Goal: Find specific page/section: Find specific page/section

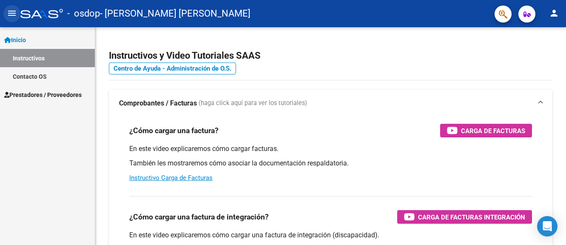
click at [9, 11] on mat-icon "menu" at bounding box center [12, 13] width 10 height 10
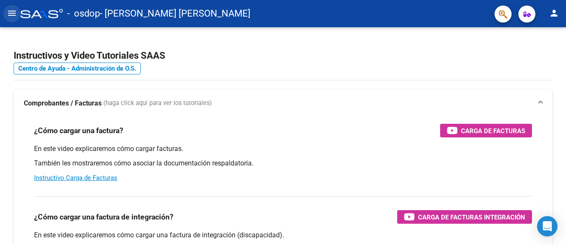
click at [9, 11] on mat-icon "menu" at bounding box center [12, 13] width 10 height 10
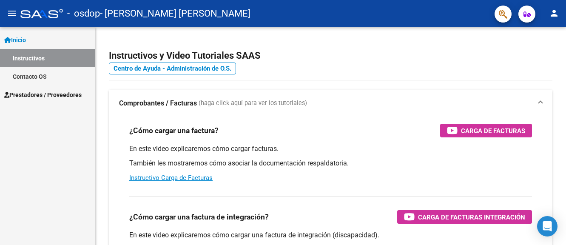
click at [35, 76] on link "Contacto OS" at bounding box center [47, 76] width 95 height 18
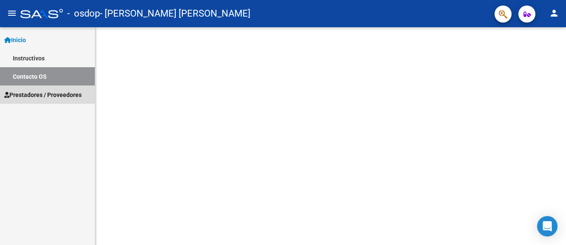
click at [60, 95] on span "Prestadores / Proveedores" at bounding box center [42, 94] width 77 height 9
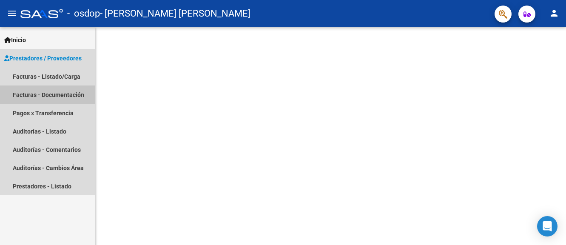
click at [60, 95] on link "Facturas - Documentación" at bounding box center [47, 95] width 95 height 18
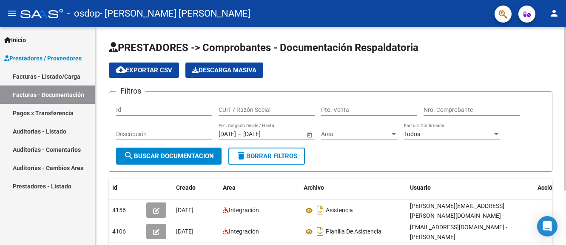
click at [563, 199] on div "PRESTADORES -> Comprobantes - Documentación Respaldatoria cloud_download Export…" at bounding box center [330, 171] width 471 height 288
click at [563, 202] on div "PRESTADORES -> Comprobantes - Documentación Respaldatoria cloud_download Export…" at bounding box center [330, 171] width 471 height 288
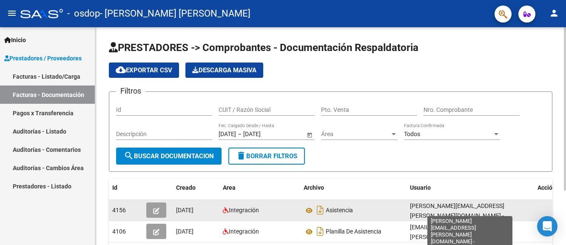
click at [428, 212] on span "[PERSON_NAME][EMAIL_ADDRESS][PERSON_NAME][DOMAIN_NAME] - [PERSON_NAME]" at bounding box center [457, 216] width 94 height 26
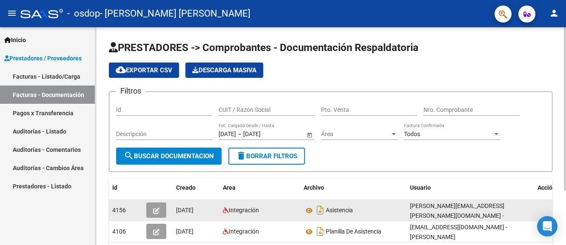
click at [384, 209] on div "Asistencia" at bounding box center [354, 210] width 100 height 14
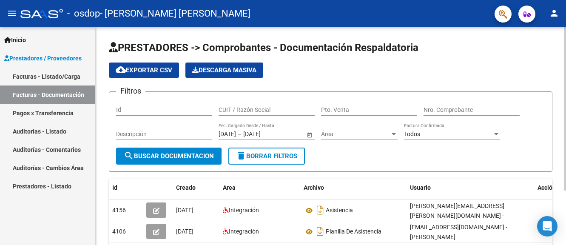
scroll to position [72, 0]
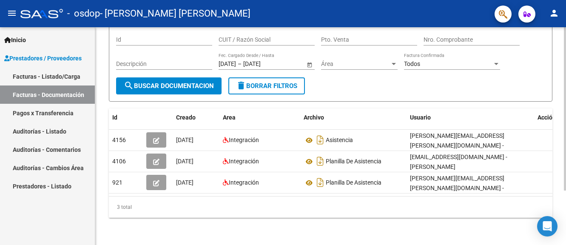
click at [565, 197] on div at bounding box center [565, 136] width 2 height 218
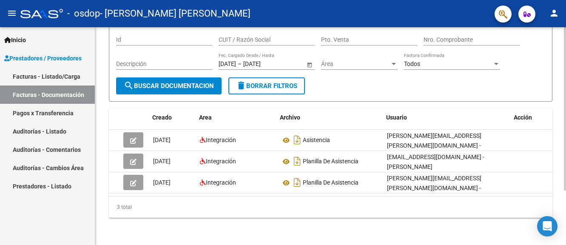
scroll to position [0, 24]
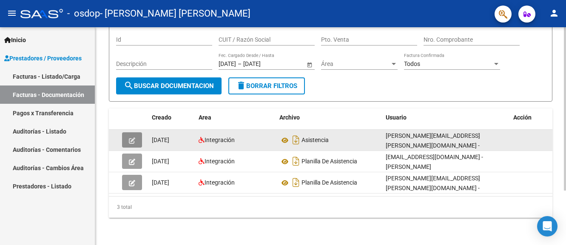
click at [134, 137] on icon "button" at bounding box center [132, 140] width 6 height 6
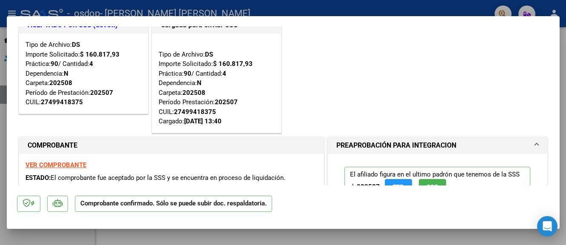
scroll to position [0, 0]
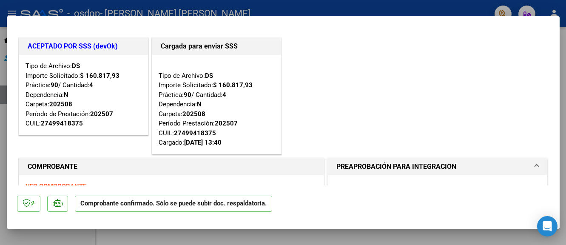
click at [249, 2] on div at bounding box center [283, 122] width 566 height 245
type input "$ 0,00"
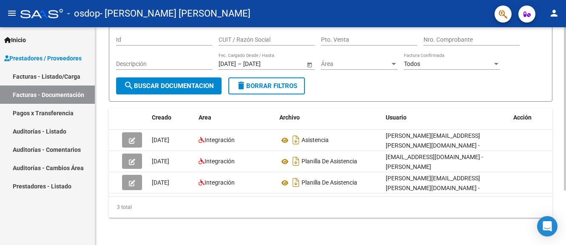
scroll to position [72, 0]
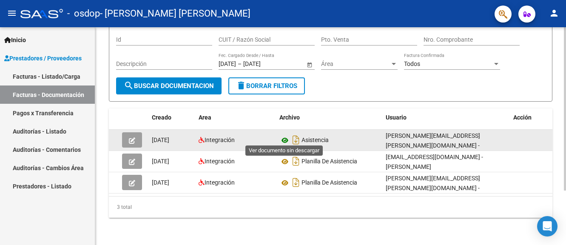
click at [285, 137] on icon at bounding box center [285, 140] width 11 height 10
click at [137, 141] on button "button" at bounding box center [132, 139] width 20 height 15
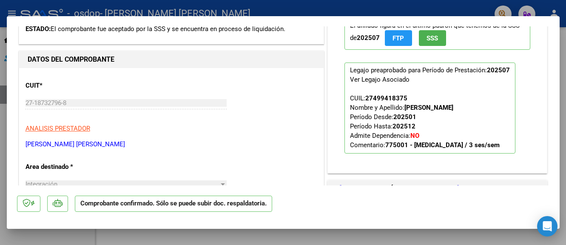
scroll to position [153, 0]
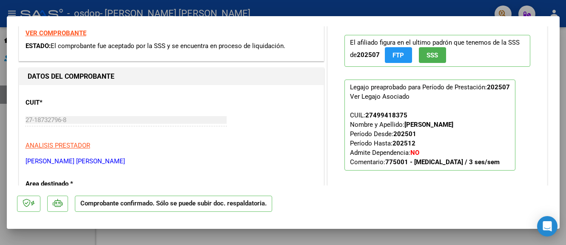
click at [300, 5] on div at bounding box center [283, 122] width 566 height 245
type input "$ 0,00"
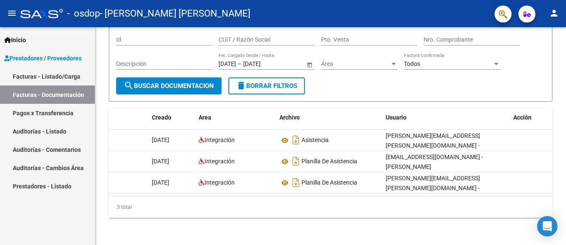
scroll to position [72, 0]
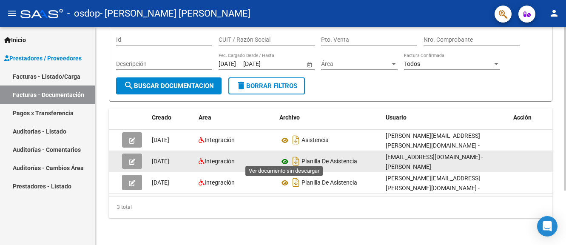
click at [283, 157] on icon at bounding box center [285, 162] width 11 height 10
click at [129, 159] on icon "button" at bounding box center [132, 162] width 6 height 6
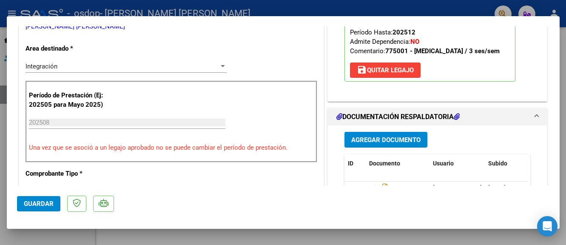
scroll to position [170, 0]
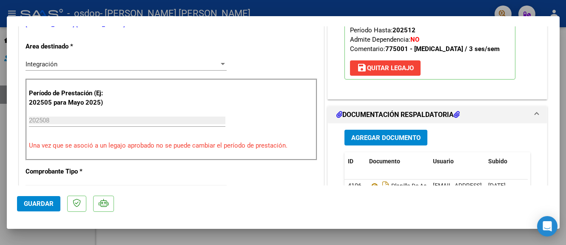
click at [352, 10] on div at bounding box center [283, 122] width 566 height 245
type input "$ 0,00"
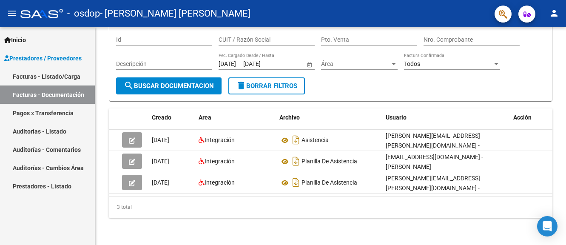
scroll to position [72, 0]
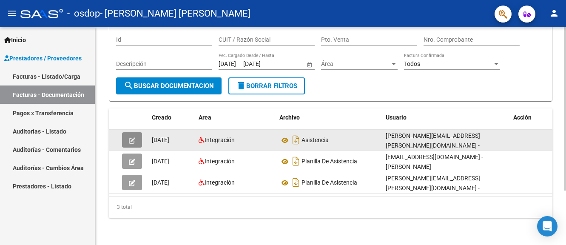
click at [132, 140] on icon "button" at bounding box center [132, 140] width 6 height 6
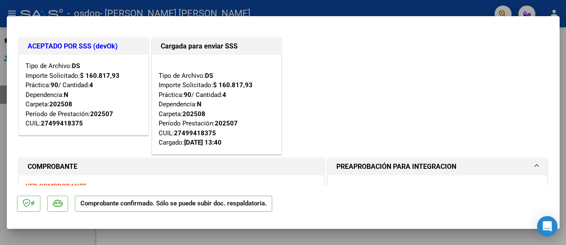
click at [295, 138] on div "ACEPTADO POR SSS (devOk) Tipo de Archivo: DS Importe Solicitado: $ 160.817,93 P…" at bounding box center [283, 96] width 533 height 120
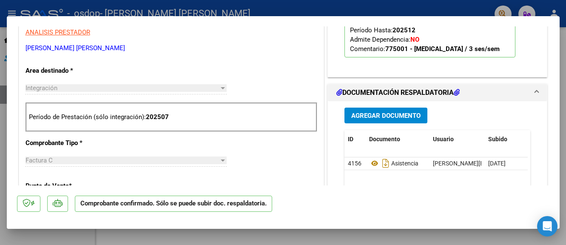
scroll to position [272, 0]
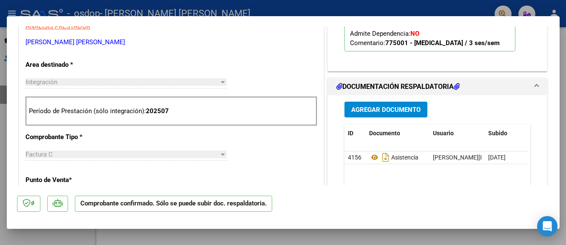
click at [329, 9] on div at bounding box center [283, 122] width 566 height 245
type input "$ 0,00"
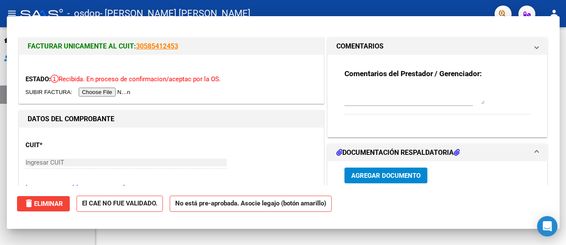
scroll to position [72, 0]
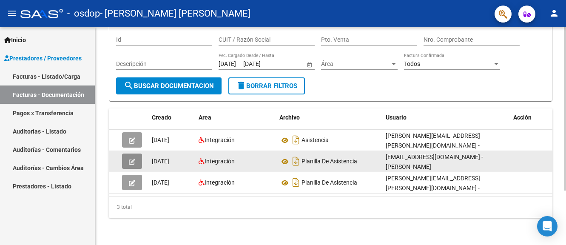
click at [132, 159] on icon "button" at bounding box center [132, 162] width 6 height 6
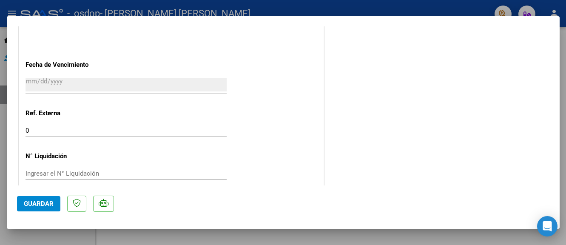
scroll to position [560, 0]
click at [412, 5] on div at bounding box center [283, 122] width 566 height 245
type input "$ 0,00"
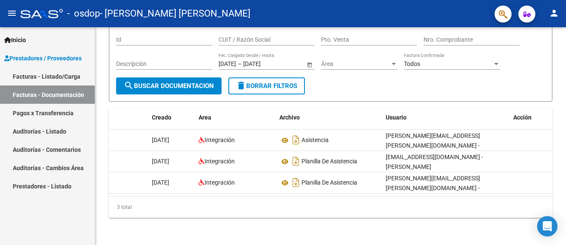
scroll to position [72, 0]
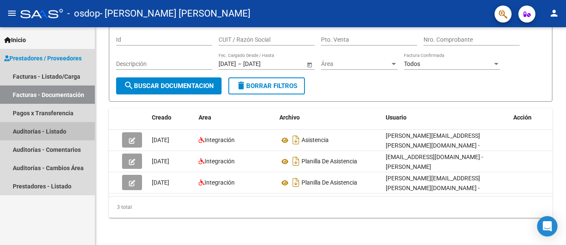
click at [49, 136] on link "Auditorías - Listado" at bounding box center [47, 131] width 95 height 18
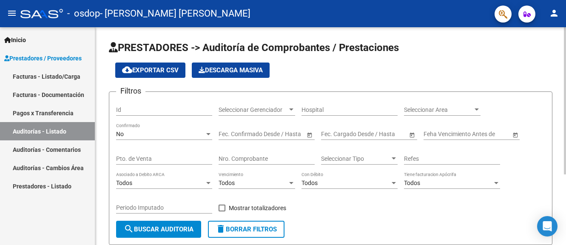
scroll to position [104, 0]
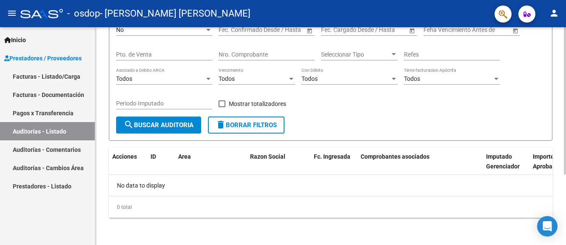
click at [565, 183] on div at bounding box center [565, 136] width 2 height 218
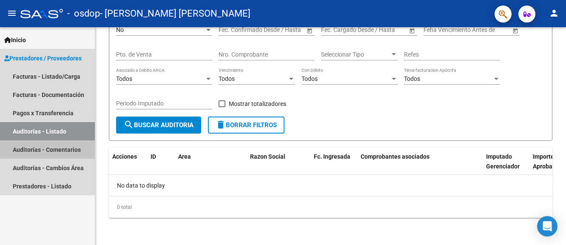
click at [67, 150] on link "Auditorías - Comentarios" at bounding box center [47, 149] width 95 height 18
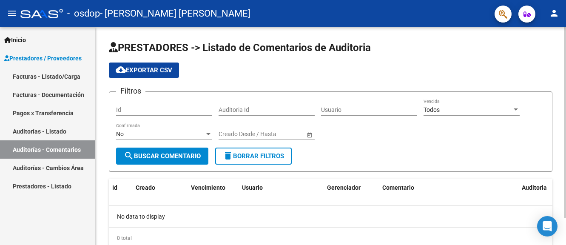
scroll to position [31, 0]
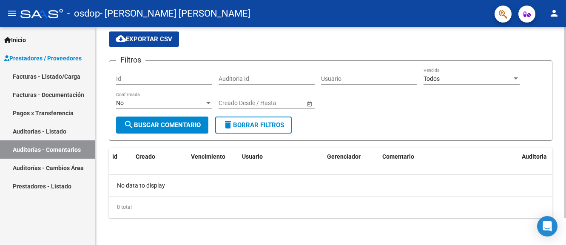
click at [565, 229] on div at bounding box center [565, 136] width 2 height 218
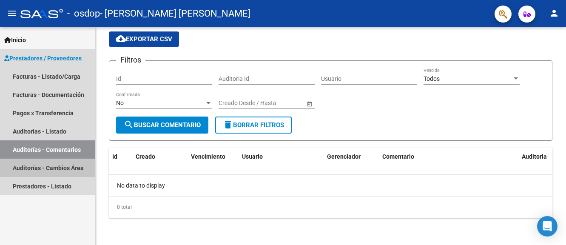
click at [46, 169] on link "Auditorías - Cambios Área" at bounding box center [47, 168] width 95 height 18
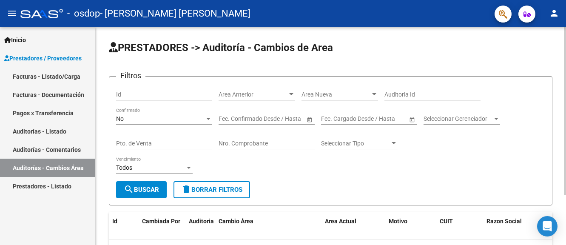
scroll to position [65, 0]
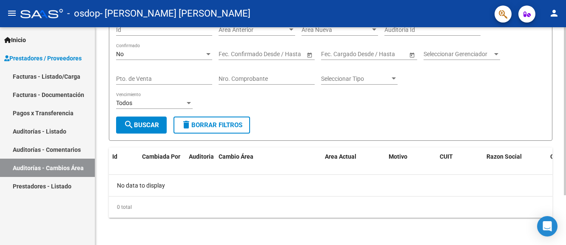
click at [564, 205] on div at bounding box center [565, 136] width 2 height 218
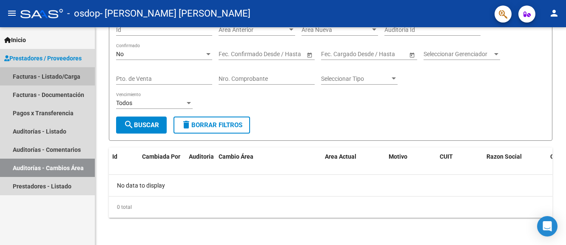
click at [54, 77] on link "Facturas - Listado/Carga" at bounding box center [47, 76] width 95 height 18
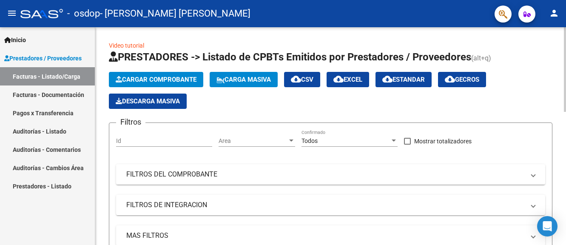
scroll to position [218, 0]
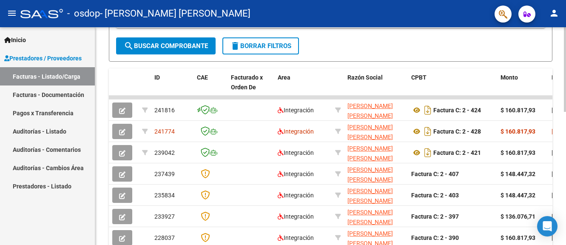
click at [565, 120] on div at bounding box center [565, 136] width 2 height 218
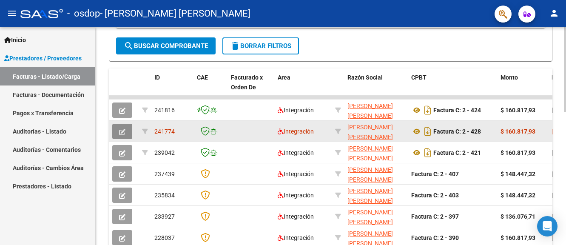
click at [123, 136] on button "button" at bounding box center [122, 131] width 20 height 15
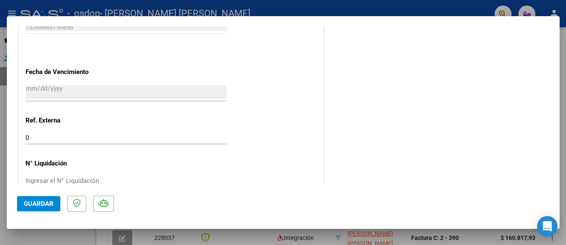
scroll to position [560, 0]
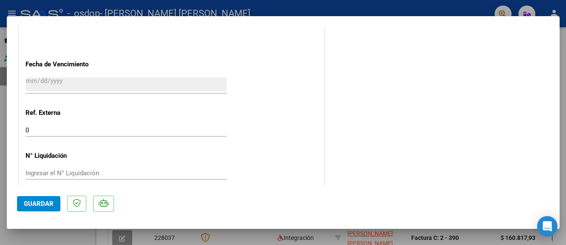
click at [427, 9] on div at bounding box center [283, 122] width 566 height 245
type input "$ 0,00"
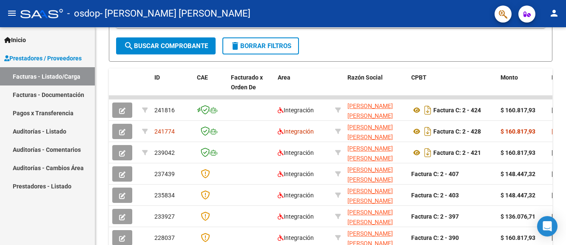
scroll to position [218, 0]
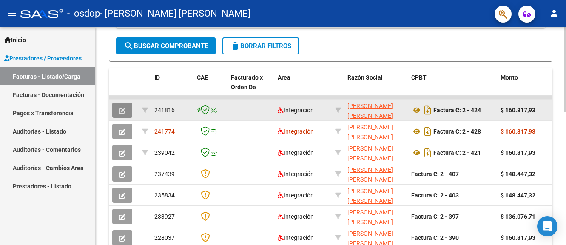
click at [121, 112] on icon "button" at bounding box center [122, 111] width 6 height 6
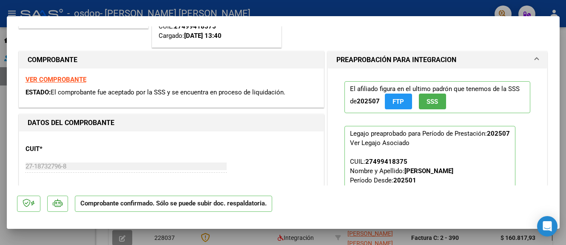
drag, startPoint x: 561, startPoint y: 156, endPoint x: 558, endPoint y: 180, distance: 24.4
click at [558, 180] on div "ACEPTADO POR SSS (devOk) Tipo de Archivo: DS Importe Solicitado: $ 160.817,93 P…" at bounding box center [283, 122] width 566 height 245
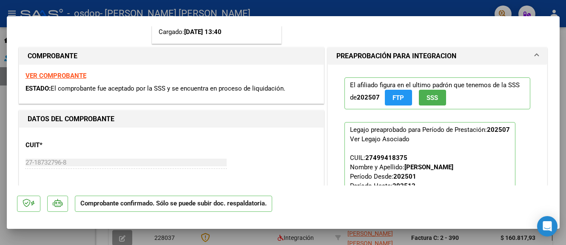
click at [536, 162] on div "El afiliado figura en el ultimo padrón que tenemos de la SSS de 202507 FTP SSS …" at bounding box center [438, 149] width 220 height 168
click at [556, 186] on mat-dialog-container "ACEPTADO POR SSS (devOk) Tipo de Archivo: DS Importe Solicitado: $ 160.817,93 P…" at bounding box center [283, 122] width 553 height 213
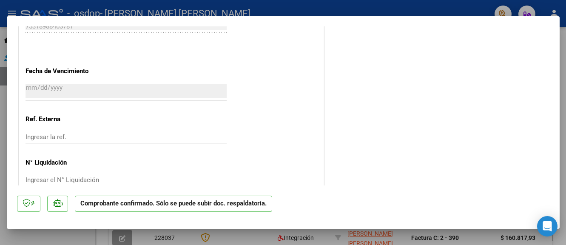
scroll to position [628, 0]
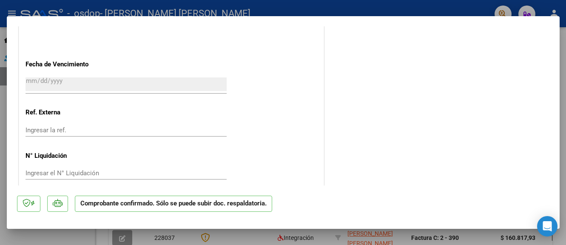
click at [446, 7] on div at bounding box center [283, 122] width 566 height 245
type input "$ 0,00"
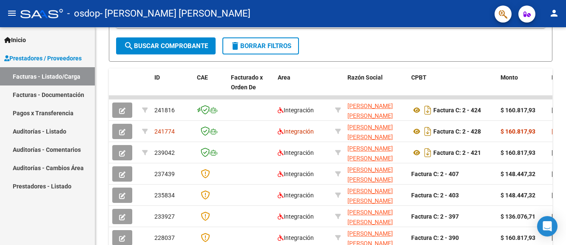
scroll to position [218, 0]
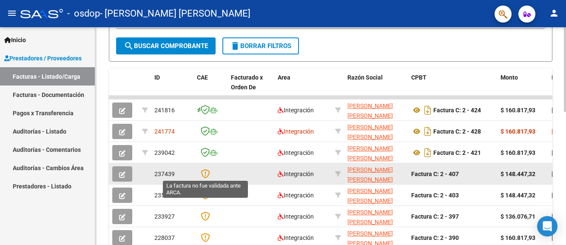
click at [206, 174] on icon at bounding box center [205, 173] width 9 height 9
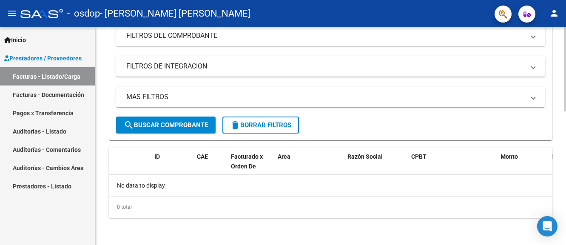
scroll to position [139, 0]
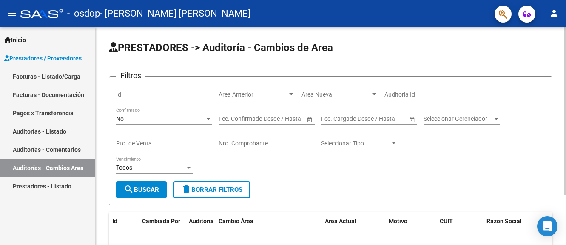
click at [564, 209] on div "PRESTADORES -> Auditoría - Cambios de Area Filtros Id Area Anterior Area [GEOGR…" at bounding box center [330, 168] width 471 height 283
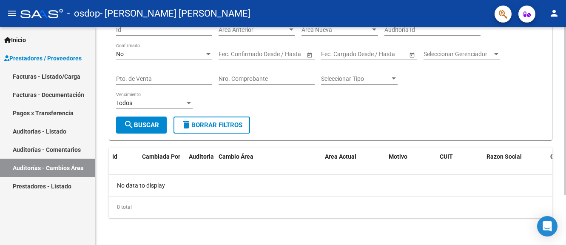
click at [566, 211] on div at bounding box center [565, 136] width 2 height 218
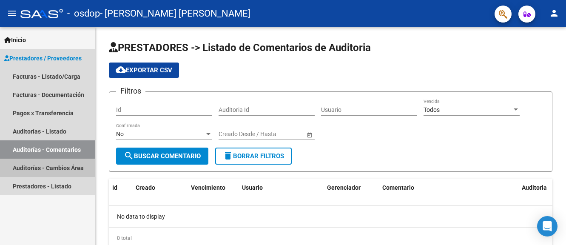
click at [47, 169] on link "Auditorías - Cambios Área" at bounding box center [47, 168] width 95 height 18
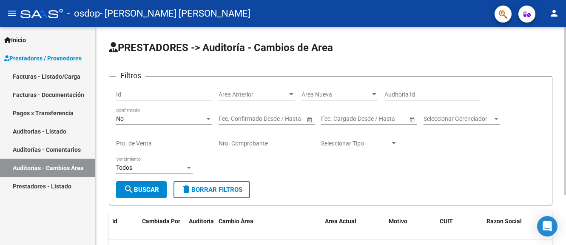
scroll to position [65, 0]
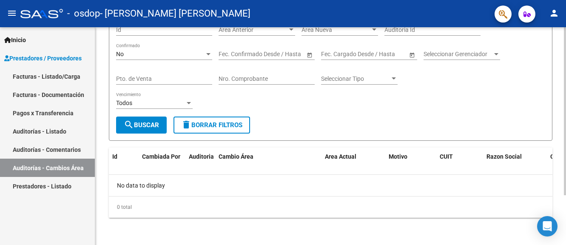
click at [566, 203] on div at bounding box center [565, 136] width 2 height 218
click at [36, 188] on link "Prestadores - Listado" at bounding box center [47, 186] width 95 height 18
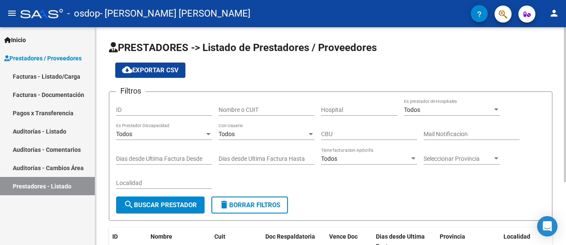
scroll to position [89, 0]
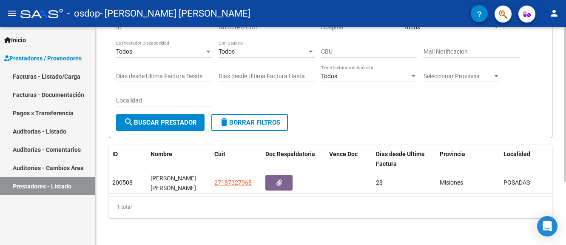
click at [564, 188] on div at bounding box center [565, 136] width 2 height 218
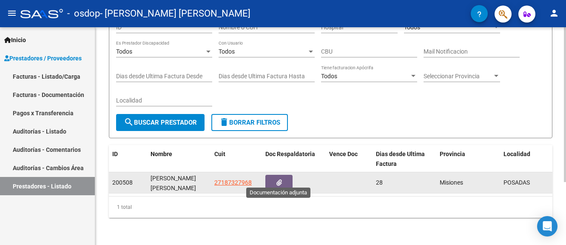
click at [275, 176] on button "button" at bounding box center [279, 183] width 27 height 16
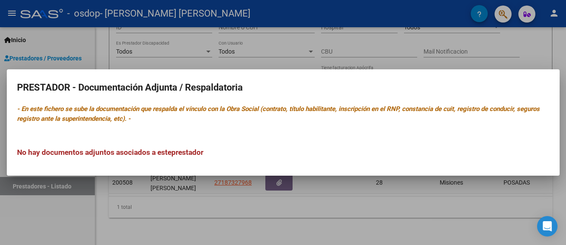
click at [278, 45] on div at bounding box center [283, 122] width 566 height 245
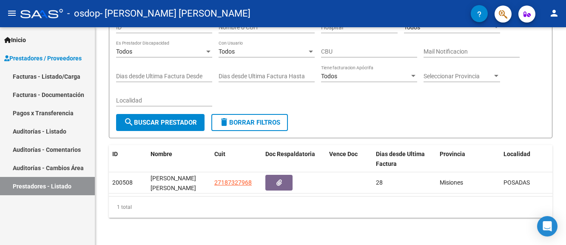
click at [65, 136] on link "Auditorías - Listado" at bounding box center [47, 131] width 95 height 18
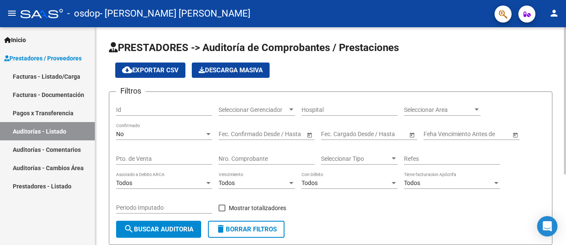
click at [500, 213] on div "Filtros Id Seleccionar Gerenciador Seleccionar Gerenciador Hospital Seleccionar…" at bounding box center [330, 160] width 429 height 122
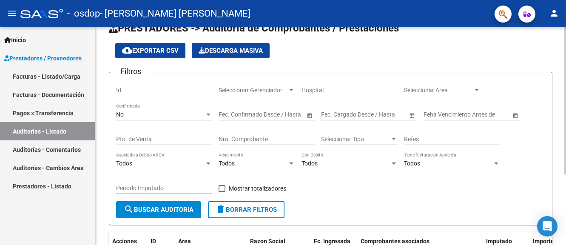
scroll to position [104, 0]
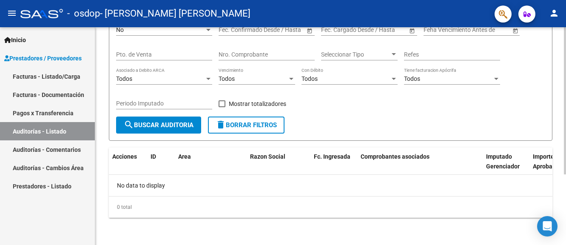
click at [565, 200] on div at bounding box center [565, 136] width 2 height 218
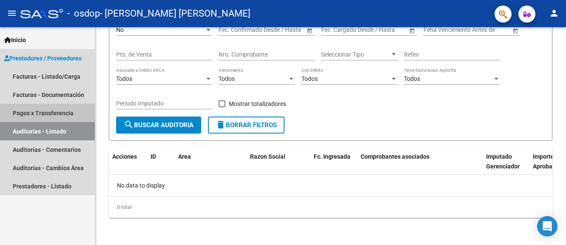
click at [69, 114] on link "Pagos x Transferencia" at bounding box center [47, 113] width 95 height 18
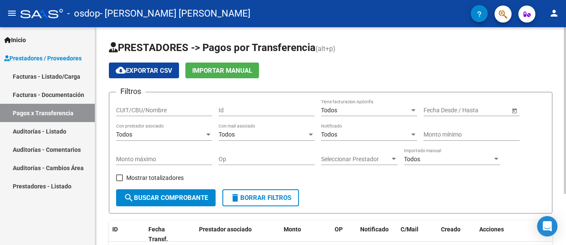
click at [557, 200] on div "PRESTADORES -> Pagos por Transferencia (alt+p) cloud_download Exportar CSV Impo…" at bounding box center [330, 169] width 471 height 285
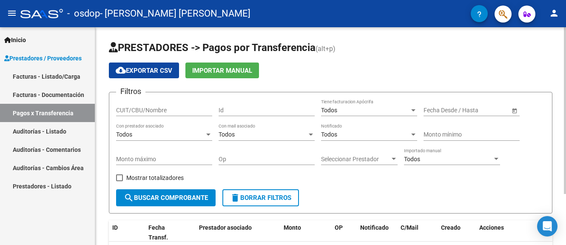
click at [563, 203] on div "PRESTADORES -> Pagos por Transferencia (alt+p) cloud_download Exportar CSV Impo…" at bounding box center [330, 169] width 471 height 285
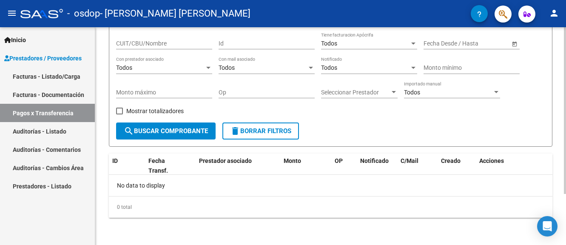
click at [565, 207] on div at bounding box center [565, 136] width 2 height 218
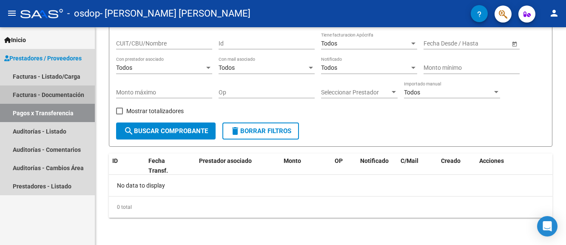
click at [72, 99] on link "Facturas - Documentación" at bounding box center [47, 95] width 95 height 18
